Goal: Task Accomplishment & Management: Complete application form

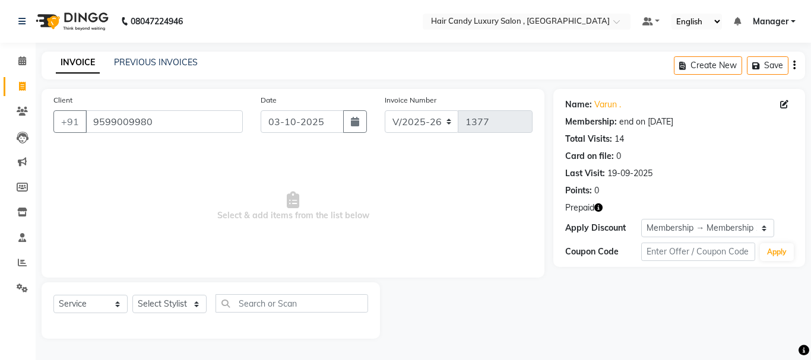
select select "8304"
select select "service"
select select "1: Object"
click at [18, 88] on span at bounding box center [22, 87] width 21 height 14
select select "service"
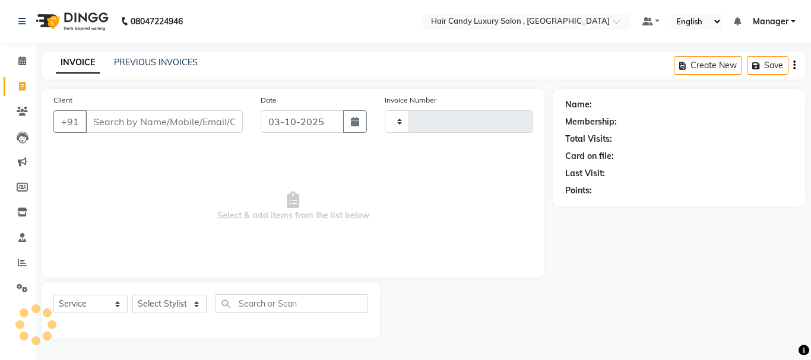
type input "1377"
select select "8304"
click at [164, 56] on div "INVOICE PREVIOUS INVOICES Create New Save" at bounding box center [423, 66] width 763 height 28
click at [165, 61] on link "PREVIOUS INVOICES" at bounding box center [156, 62] width 84 height 11
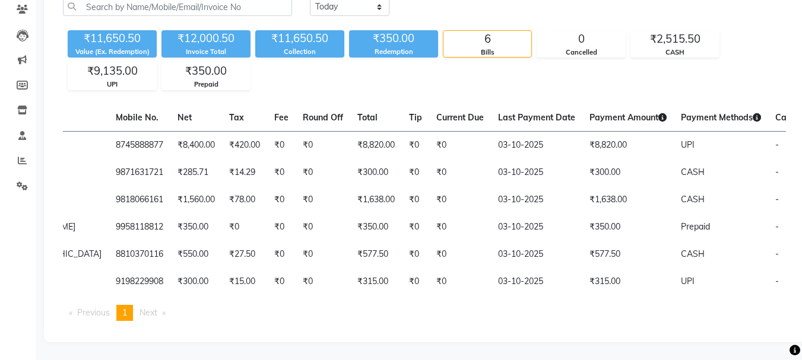
scroll to position [0, 215]
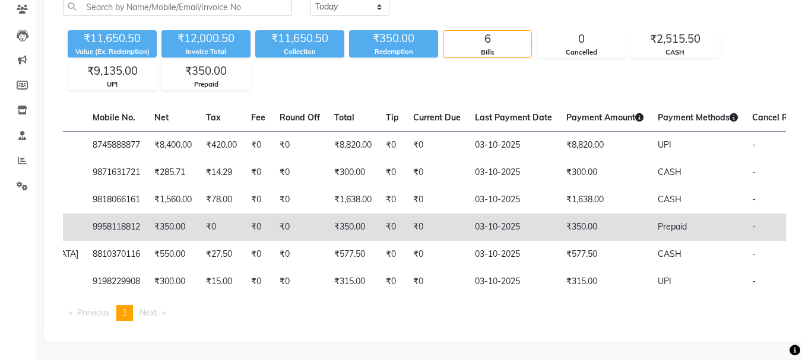
click at [327, 228] on td "₹350.00" at bounding box center [353, 227] width 52 height 27
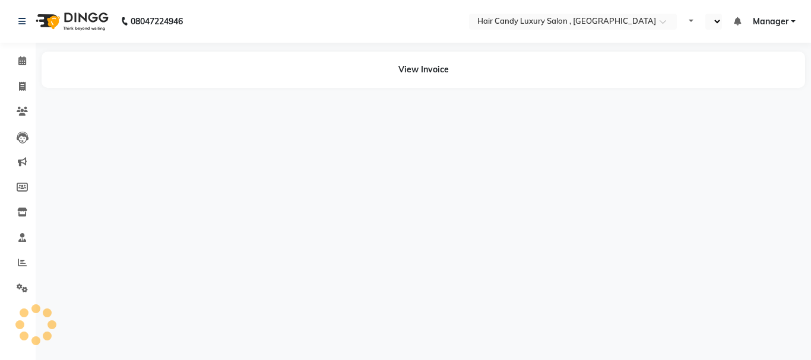
select select "en"
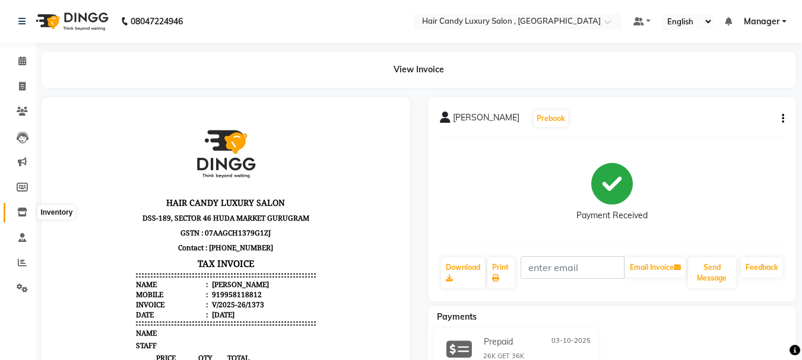
click at [22, 212] on icon at bounding box center [22, 212] width 10 height 9
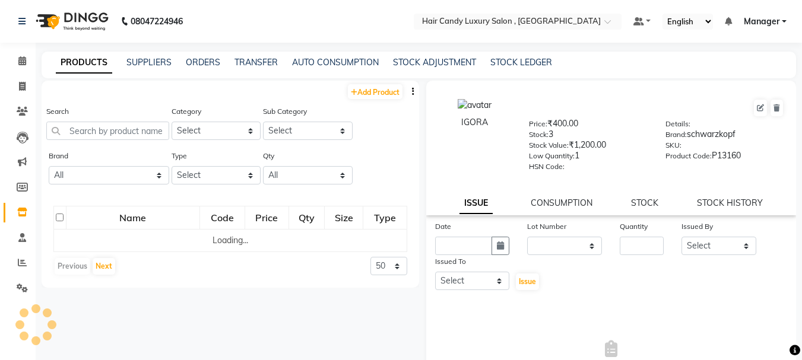
select select
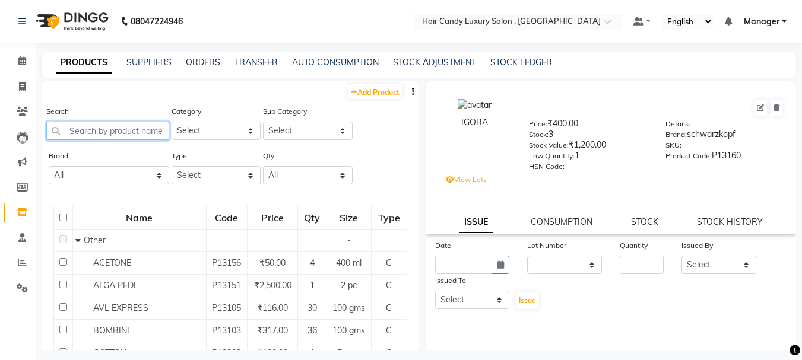
click at [131, 125] on input "text" at bounding box center [107, 131] width 123 height 18
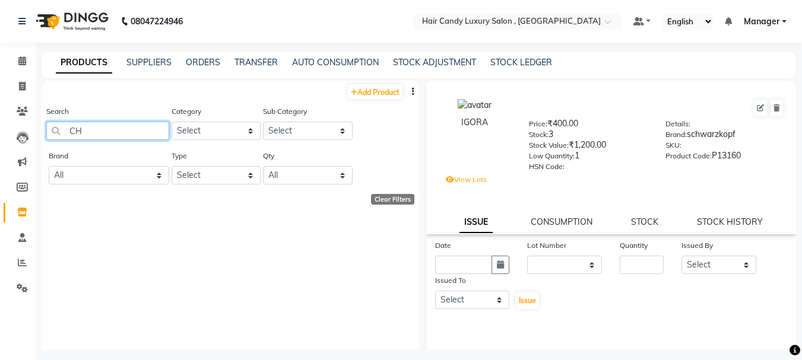
type input "C"
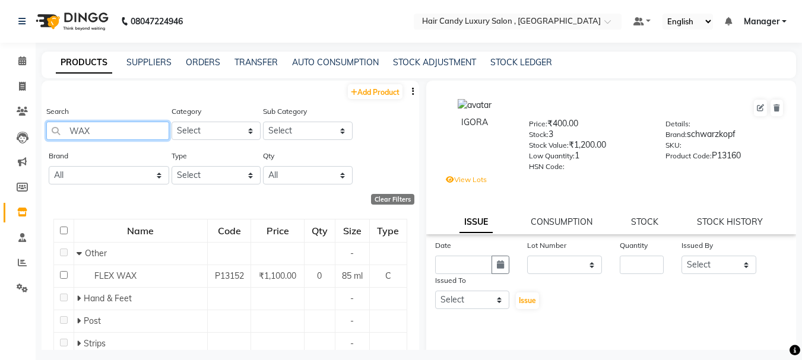
click at [115, 129] on input "WAX" at bounding box center [107, 131] width 123 height 18
type input "W"
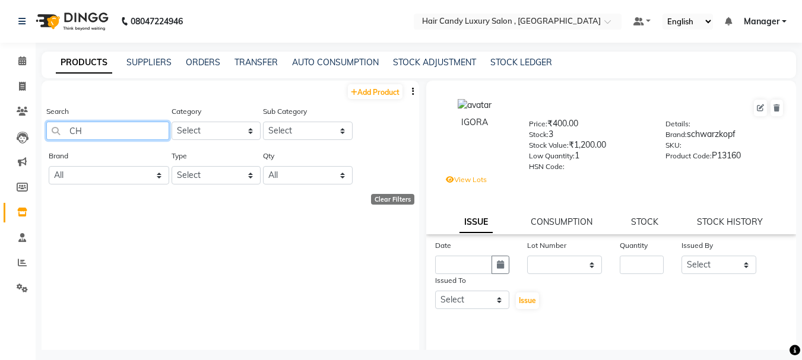
type input "C"
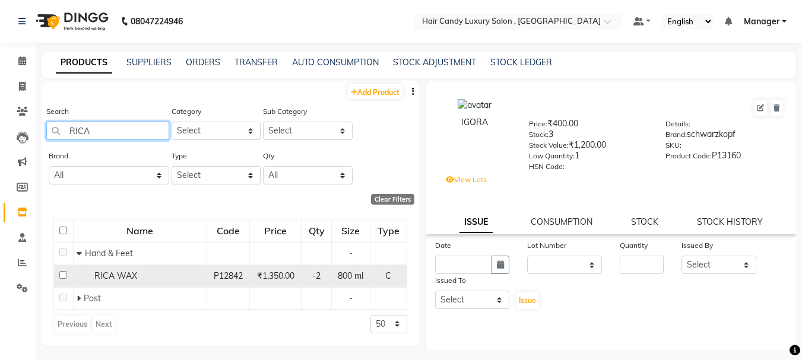
type input "RICA"
click at [79, 272] on div "RICA WAX" at bounding box center [140, 276] width 127 height 12
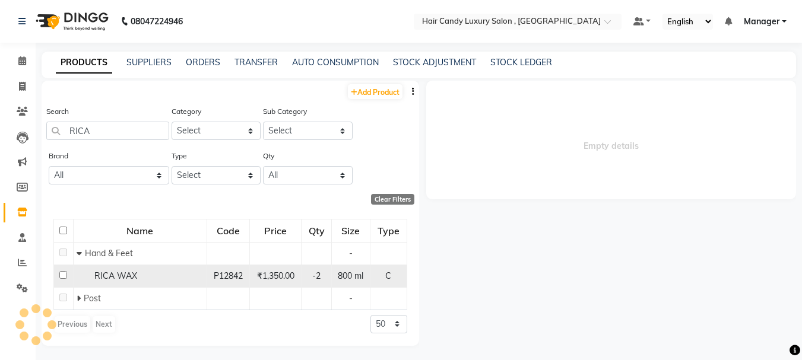
select select
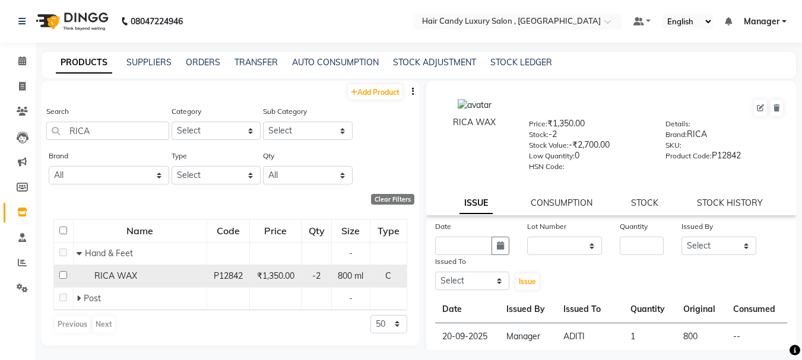
click at [59, 276] on input "checkbox" at bounding box center [63, 275] width 8 height 8
checkbox input "true"
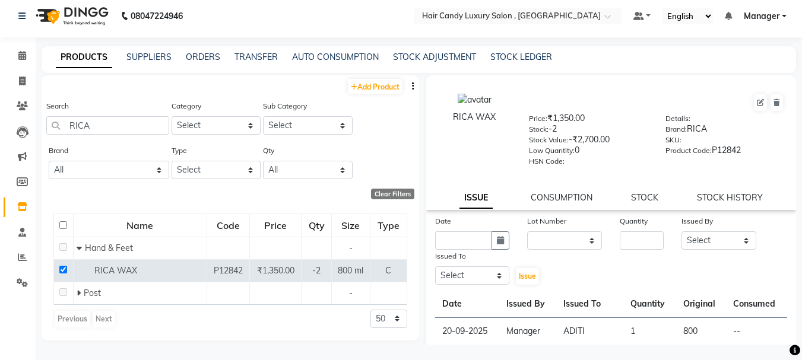
scroll to position [8, 0]
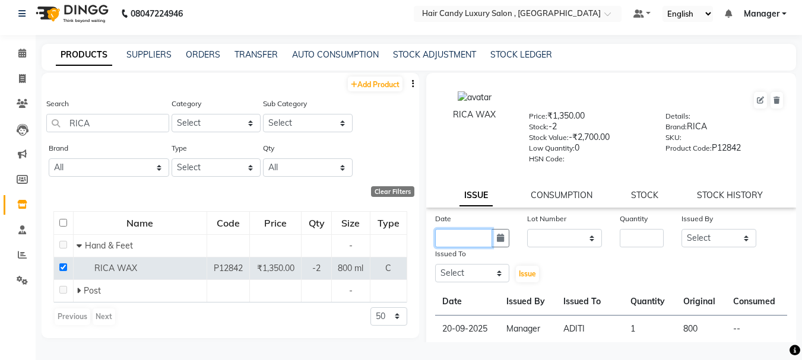
click at [469, 236] on input "text" at bounding box center [464, 238] width 58 height 18
select select "10"
select select "2025"
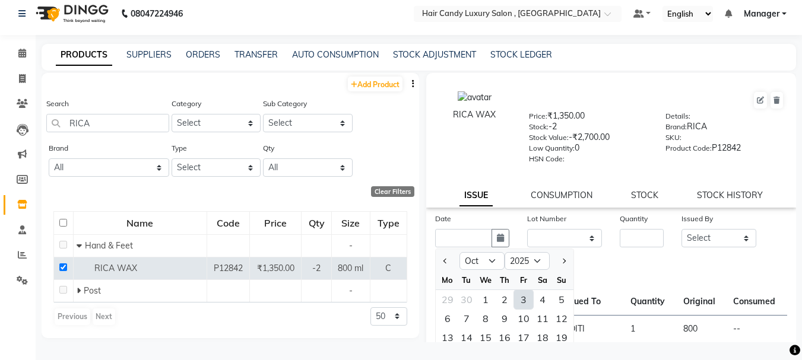
click at [522, 301] on div "3" at bounding box center [523, 299] width 19 height 19
type input "03-10-2025"
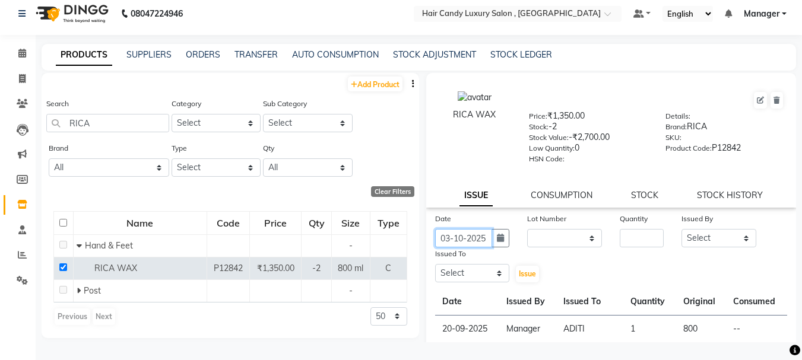
scroll to position [0, 2]
click at [644, 236] on input "number" at bounding box center [642, 238] width 44 height 18
type input "1"
click at [694, 240] on select "Select ADITI AJIT BILAL DANISH Manager Manager MEENAKSHI RINKI VALECHA SAVITRI …" at bounding box center [718, 238] width 75 height 18
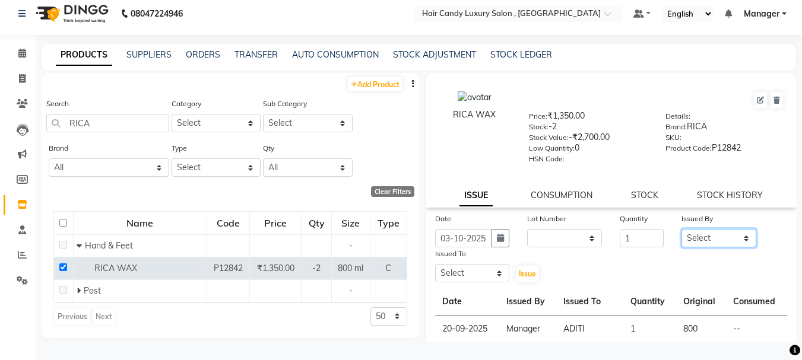
select select "80168"
click at [681, 229] on select "Select ADITI AJIT BILAL DANISH Manager Manager MEENAKSHI RINKI VALECHA SAVITRI …" at bounding box center [718, 238] width 75 height 18
click at [481, 268] on select "Select ADITI AJIT BILAL DANISH Manager Manager MEENAKSHI RINKI VALECHA SAVITRI …" at bounding box center [472, 273] width 75 height 18
click at [435, 264] on select "Select ADITI AJIT BILAL DANISH Manager Manager MEENAKSHI RINKI VALECHA SAVITRI …" at bounding box center [472, 273] width 75 height 18
click at [488, 272] on select "Select ADITI AJIT BILAL DANISH Manager Manager MEENAKSHI RINKI VALECHA SAVITRI …" at bounding box center [472, 273] width 75 height 18
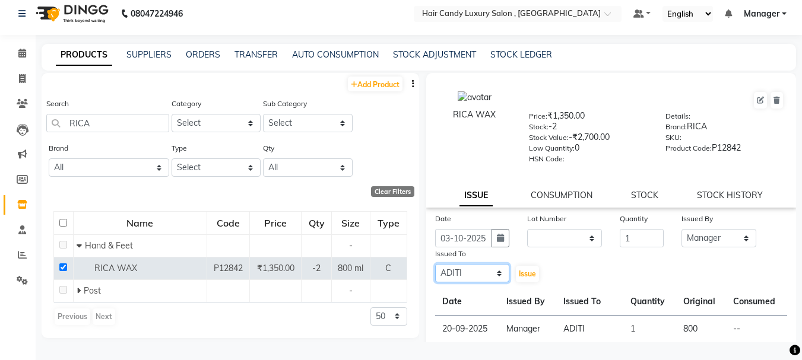
click at [435, 264] on select "Select ADITI AJIT BILAL DANISH Manager Manager MEENAKSHI RINKI VALECHA SAVITRI …" at bounding box center [472, 273] width 75 height 18
click at [494, 274] on select "Select ADITI AJIT BILAL DANISH Manager Manager MEENAKSHI RINKI VALECHA SAVITRI …" at bounding box center [472, 273] width 75 height 18
select select "80168"
click at [435, 264] on select "Select ADITI AJIT BILAL DANISH Manager Manager MEENAKSHI RINKI VALECHA SAVITRI …" at bounding box center [472, 273] width 75 height 18
click at [516, 269] on button "Issue" at bounding box center [527, 274] width 23 height 17
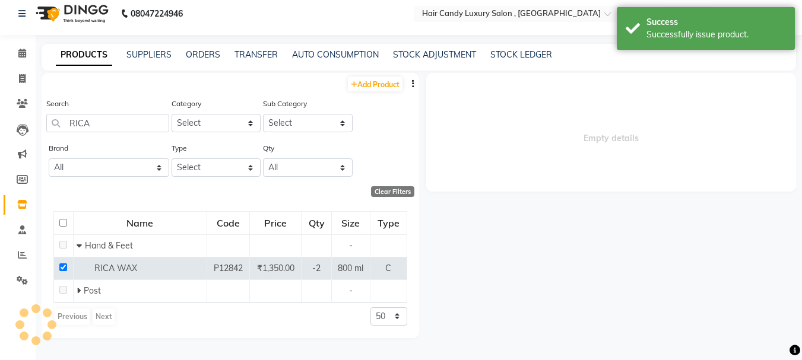
select select
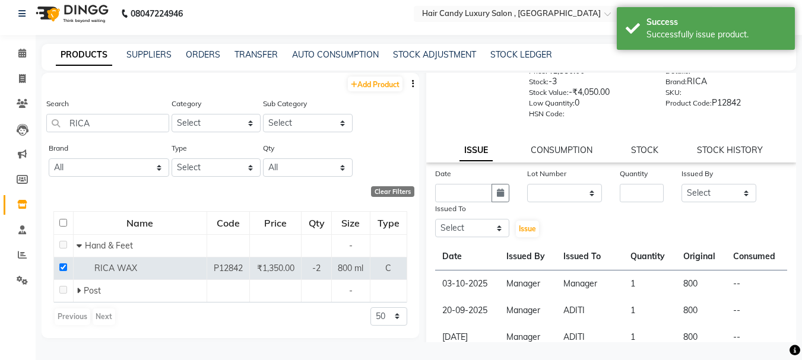
scroll to position [107, 0]
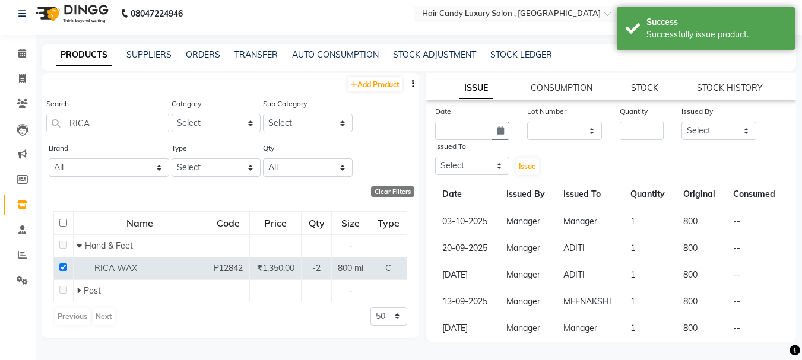
click at [574, 220] on td "Manager" at bounding box center [590, 221] width 68 height 27
click at [734, 222] on td "--" at bounding box center [756, 221] width 61 height 27
click at [22, 78] on icon at bounding box center [22, 78] width 7 height 9
select select "service"
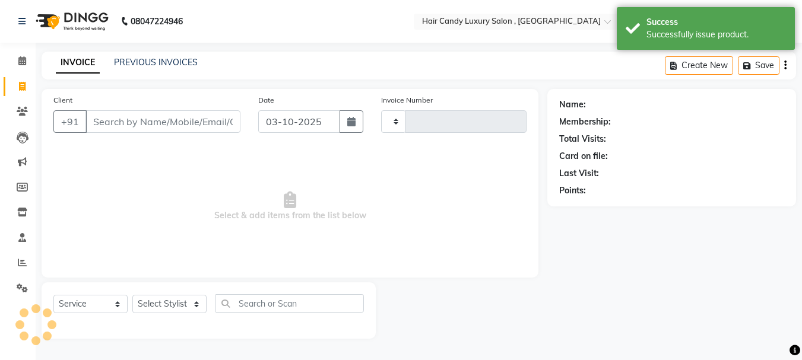
type input "1377"
select select "8304"
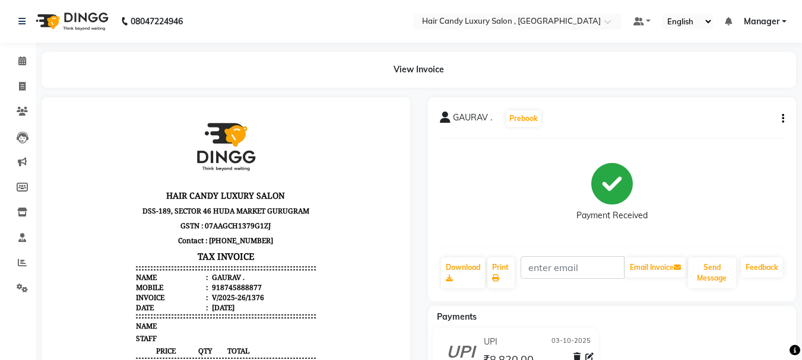
scroll to position [9, 0]
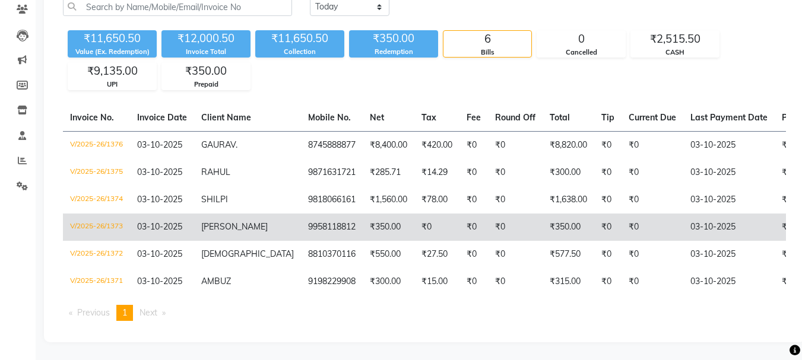
scroll to position [0, 215]
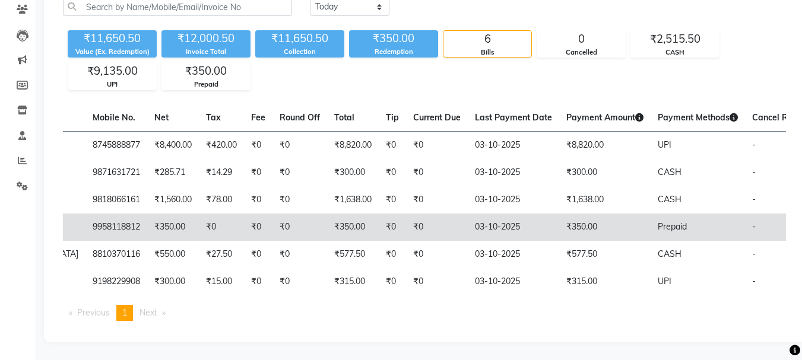
click at [272, 215] on td "₹0" at bounding box center [299, 227] width 55 height 27
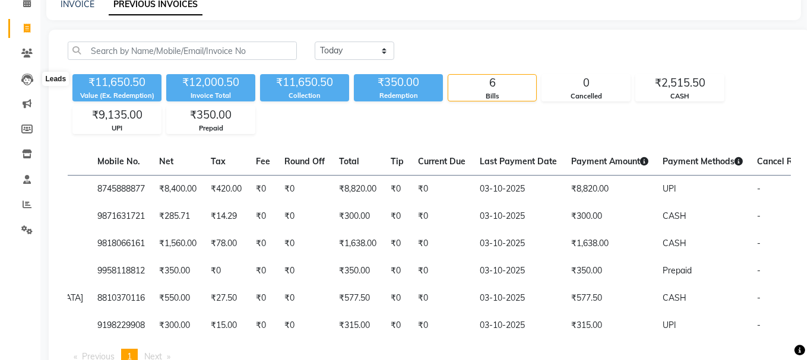
scroll to position [0, 0]
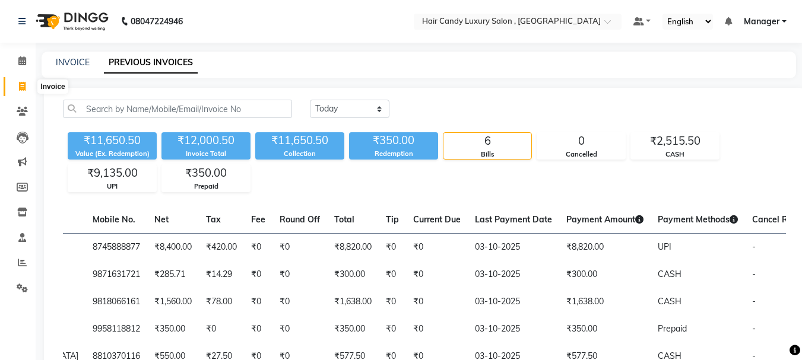
click at [20, 88] on icon at bounding box center [22, 86] width 7 height 9
select select "8304"
select select "service"
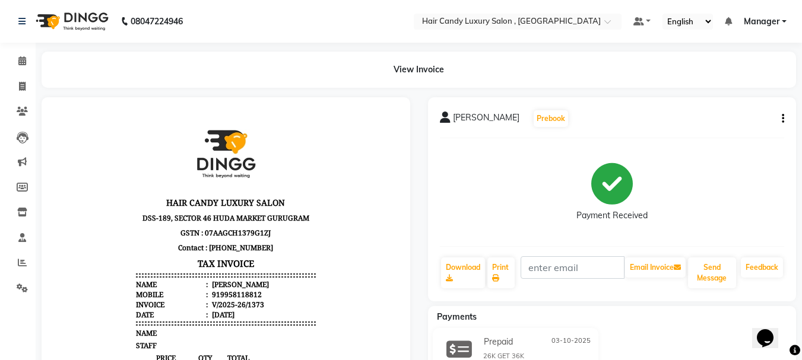
scroll to position [9, 0]
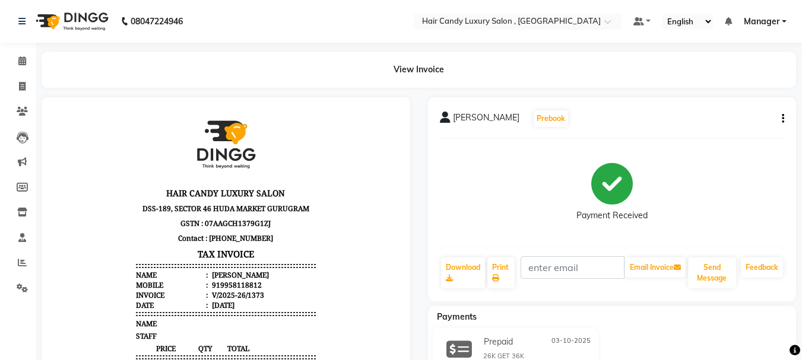
click at [226, 281] on div "919958118812" at bounding box center [235, 285] width 52 height 10
click at [227, 281] on div "919958118812" at bounding box center [235, 285] width 52 height 10
copy div "919958118812"
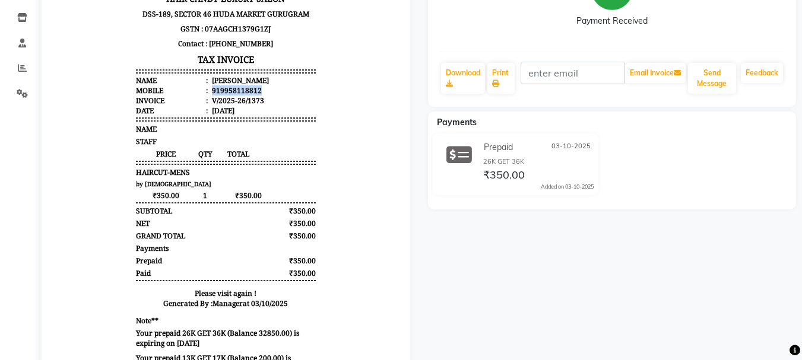
scroll to position [237, 0]
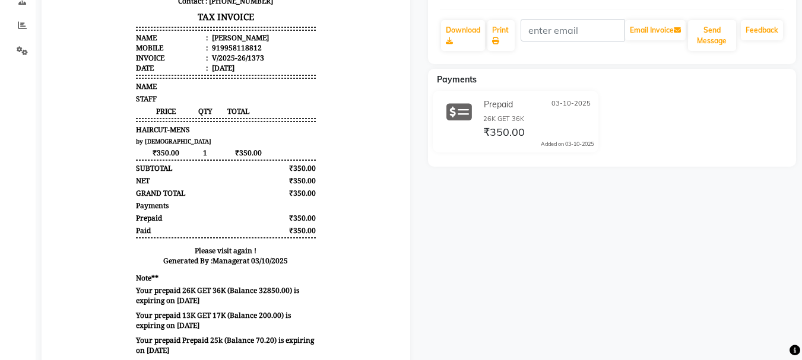
click at [374, 289] on body "HAIR CANDY LUXURY SALON DSS-189, SECTOR 46 HUDA MARKET GURUGRAM GSTN : 07AAGCH1…" at bounding box center [225, 115] width 335 height 496
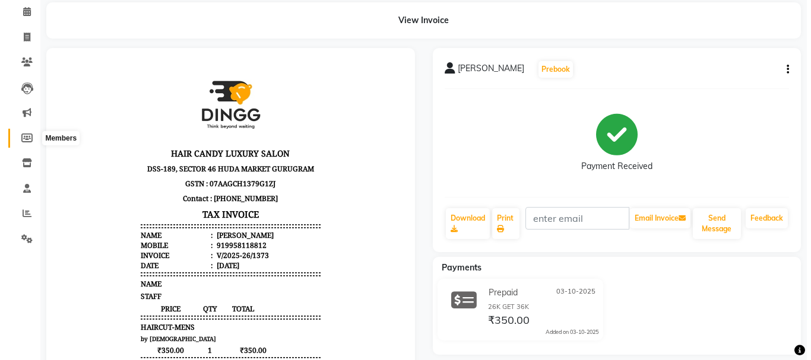
scroll to position [0, 0]
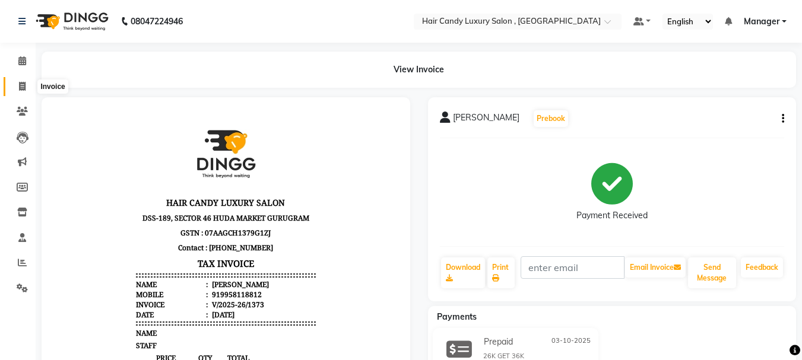
click at [24, 82] on icon at bounding box center [22, 86] width 7 height 9
select select "service"
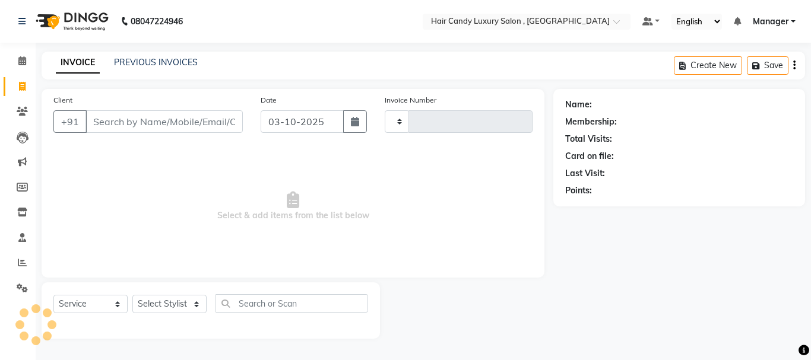
type input "1377"
select select "8304"
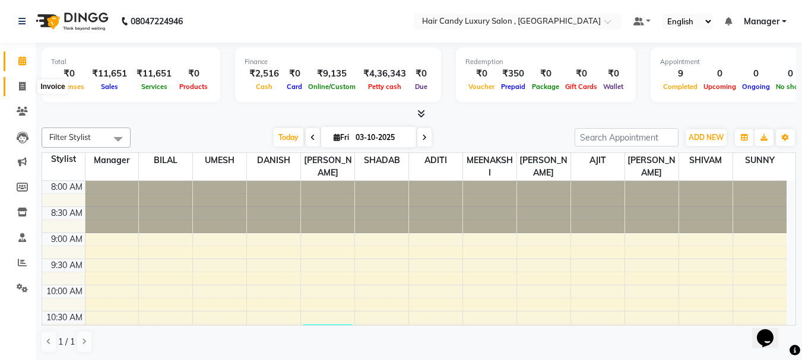
click at [22, 90] on icon at bounding box center [22, 86] width 7 height 9
select select "8304"
select select "service"
